Goal: Task Accomplishment & Management: Use online tool/utility

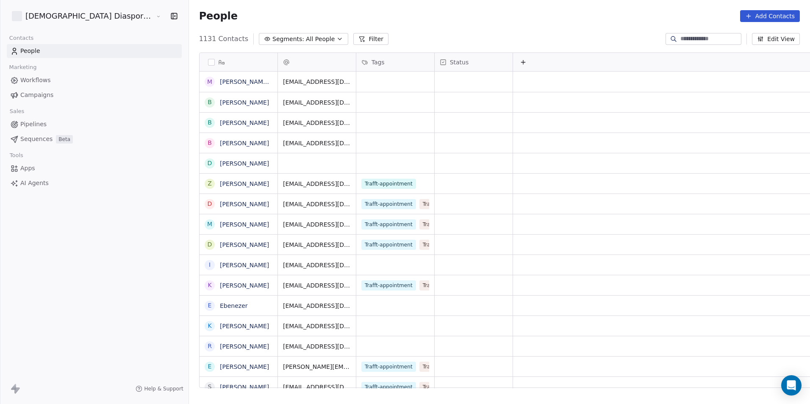
scroll to position [349, 659]
click at [30, 124] on span "Pipelines" at bounding box center [33, 124] width 26 height 9
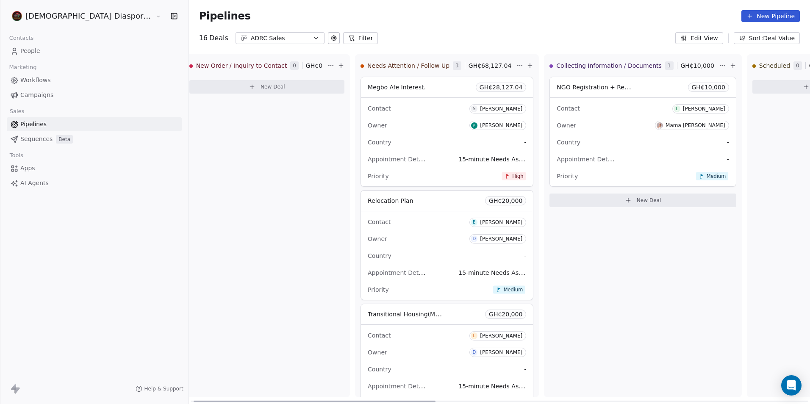
scroll to position [0, 8]
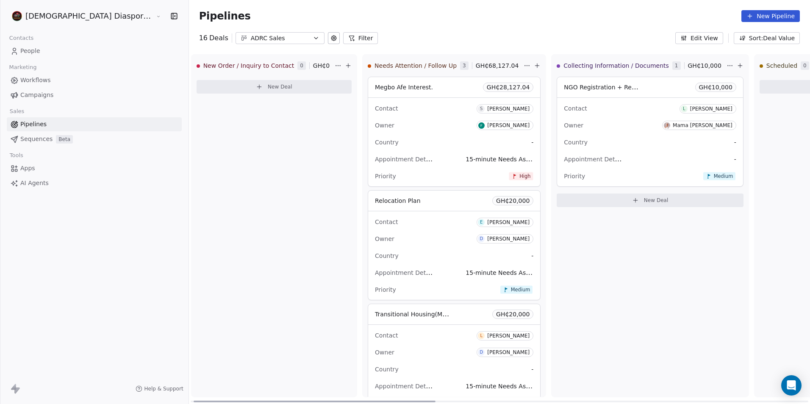
click at [210, 401] on div at bounding box center [315, 402] width 242 height 2
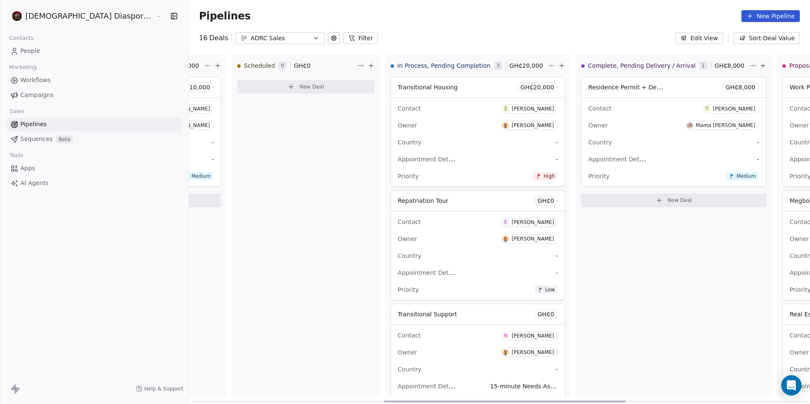
scroll to position [0, 540]
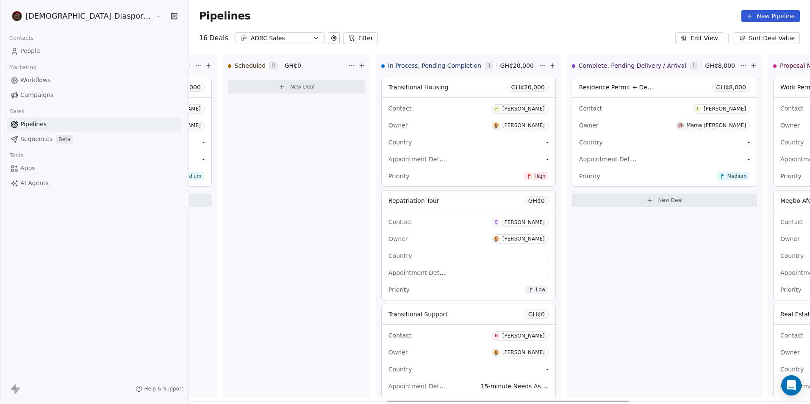
drag, startPoint x: 270, startPoint y: 399, endPoint x: 464, endPoint y: 395, distance: 193.7
click at [464, 401] on div at bounding box center [508, 402] width 242 height 2
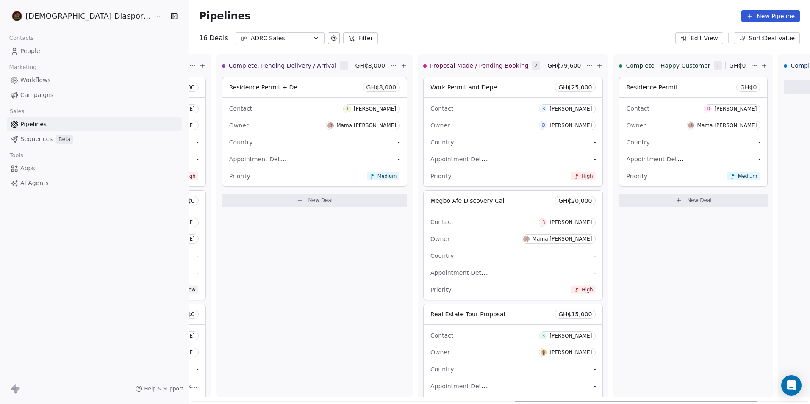
scroll to position [0, 891]
drag, startPoint x: 524, startPoint y: 402, endPoint x: 652, endPoint y: 387, distance: 128.8
click at [652, 401] on div at bounding box center [636, 402] width 242 height 2
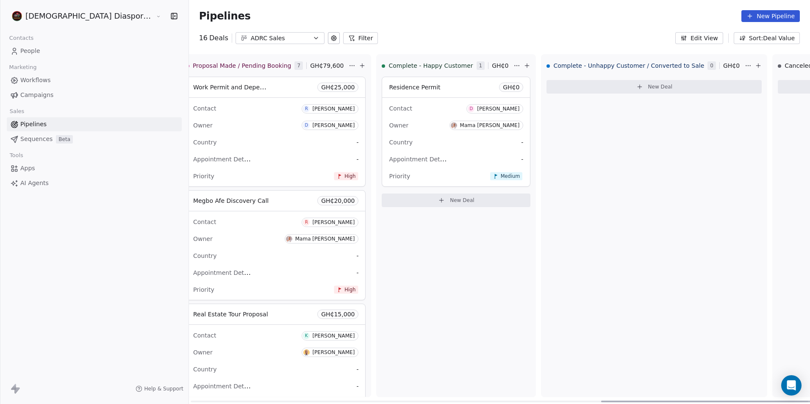
scroll to position [0, 1151]
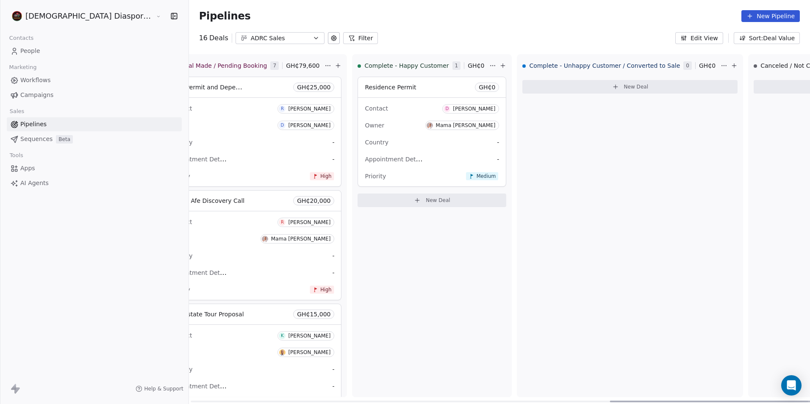
drag, startPoint x: 617, startPoint y: 402, endPoint x: 730, endPoint y: 405, distance: 113.6
click at [730, 403] on div at bounding box center [731, 402] width 242 height 2
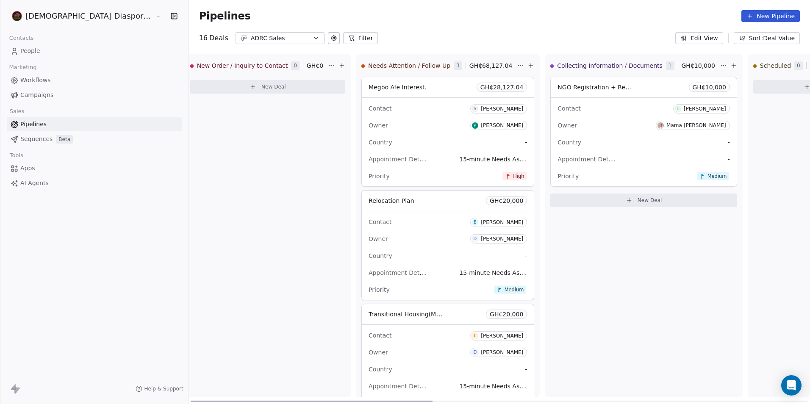
scroll to position [0, 0]
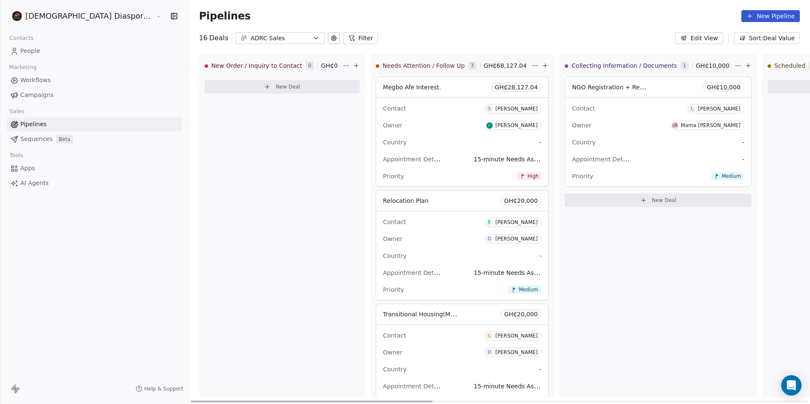
drag, startPoint x: 614, startPoint y: 400, endPoint x: 145, endPoint y: 407, distance: 469.6
click at [191, 403] on div at bounding box center [312, 402] width 242 height 2
